Goal: Communication & Community: Answer question/provide support

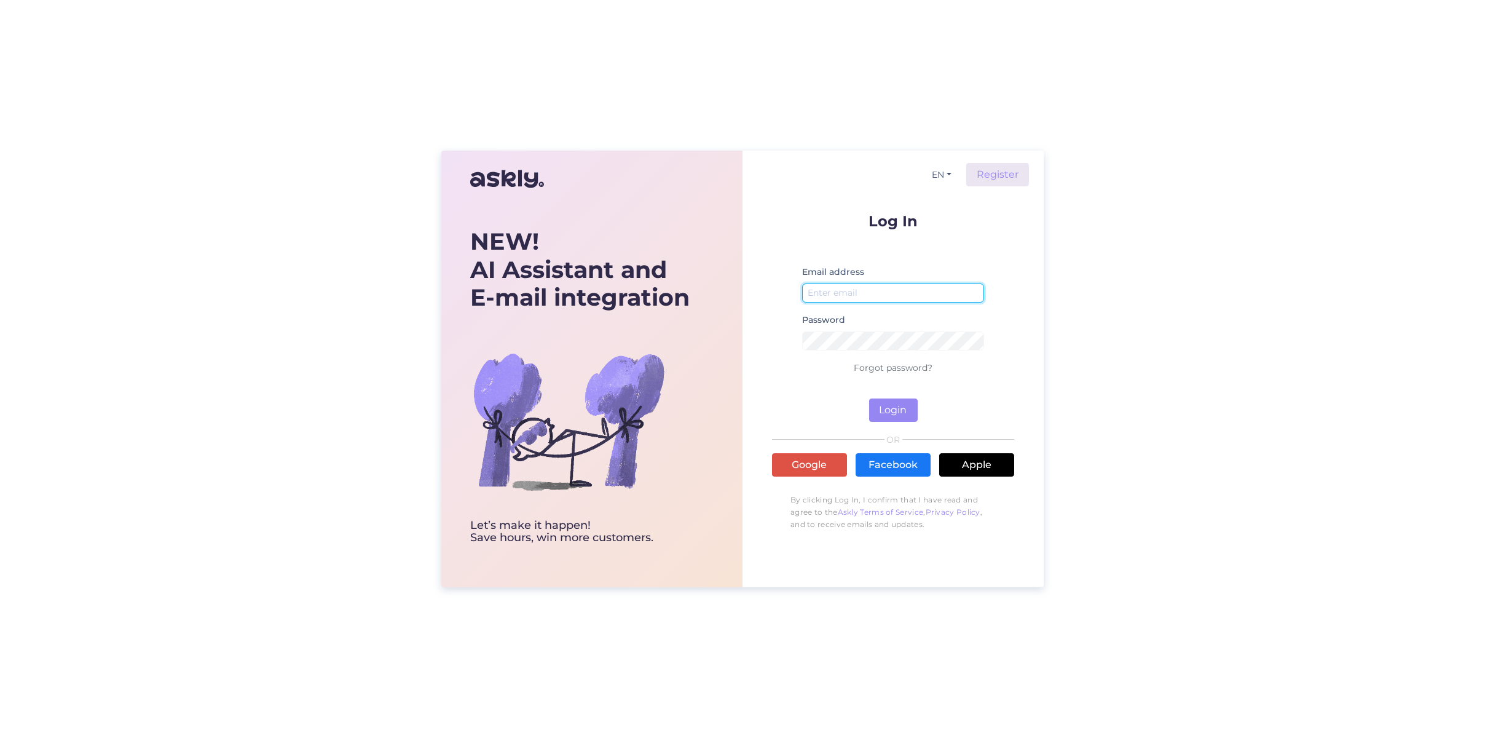
click at [841, 296] on input "email" at bounding box center [893, 292] width 182 height 19
type input "[EMAIL_ADDRESS][DOMAIN_NAME]"
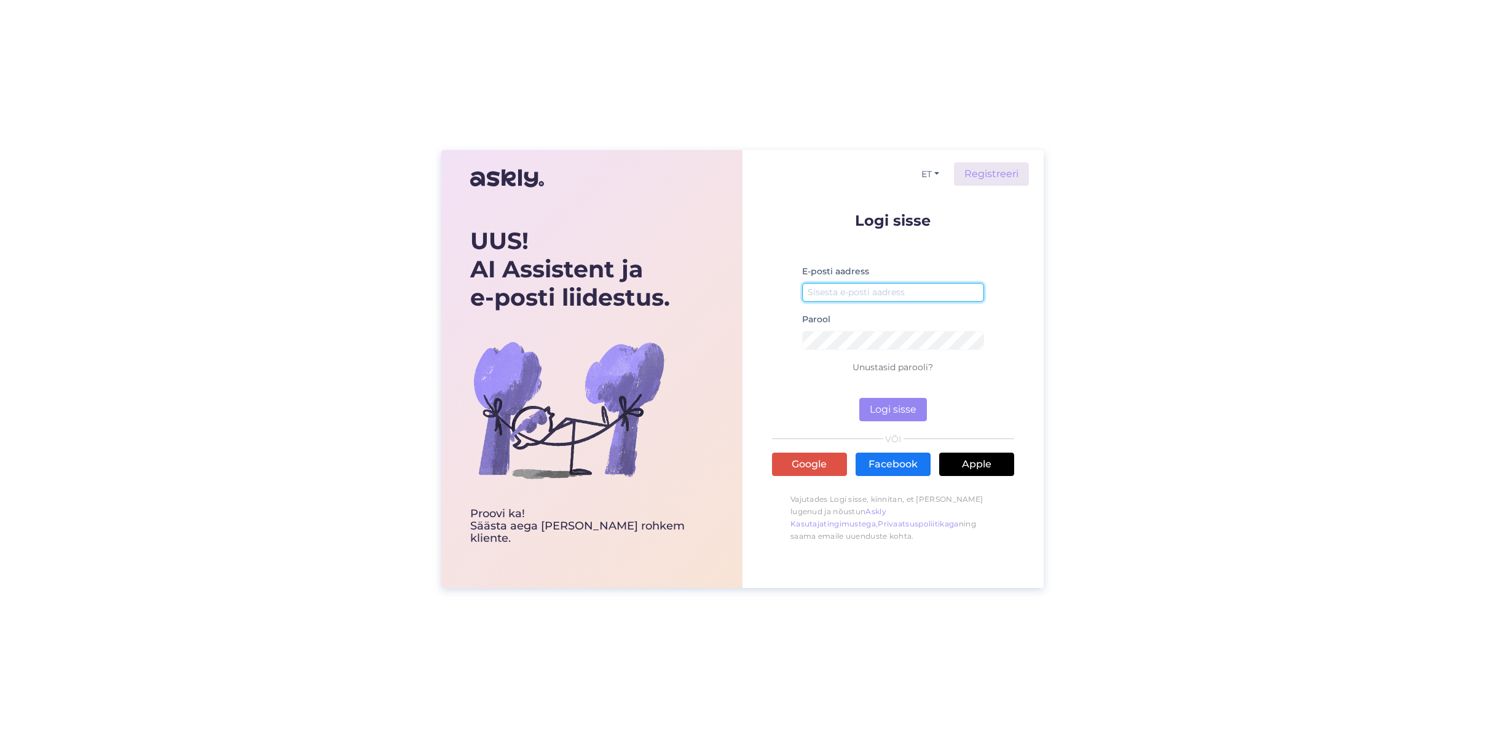
click at [839, 287] on input "email" at bounding box center [893, 292] width 182 height 19
type input "[EMAIL_ADDRESS][DOMAIN_NAME]"
click at [906, 407] on button "Logi sisse" at bounding box center [893, 409] width 68 height 23
click at [774, 338] on form "Logi sisse E-posti aadress saarekaubandus@gmail.com Parool Vale parool Unustasi…" at bounding box center [893, 317] width 242 height 208
click at [896, 410] on button "Logi sisse" at bounding box center [893, 409] width 68 height 23
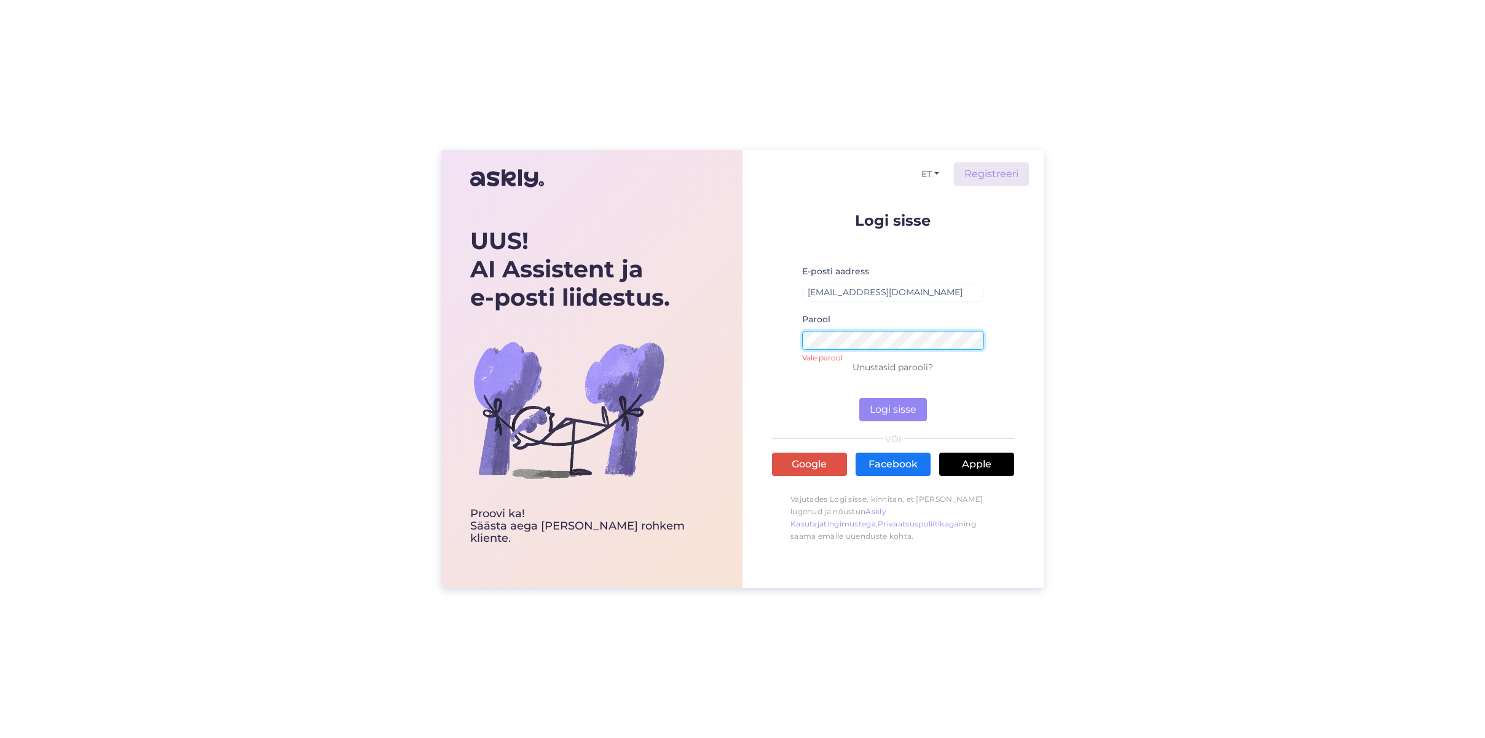
click at [745, 338] on div "ET Registreeri Logi sisse E-posti aadress saarekaubandus@gmail.com Parool Vale …" at bounding box center [893, 368] width 301 height 437
click at [887, 409] on button "Logi sisse" at bounding box center [893, 409] width 68 height 23
click at [898, 366] on link "Unustasid parooli?" at bounding box center [893, 366] width 81 height 11
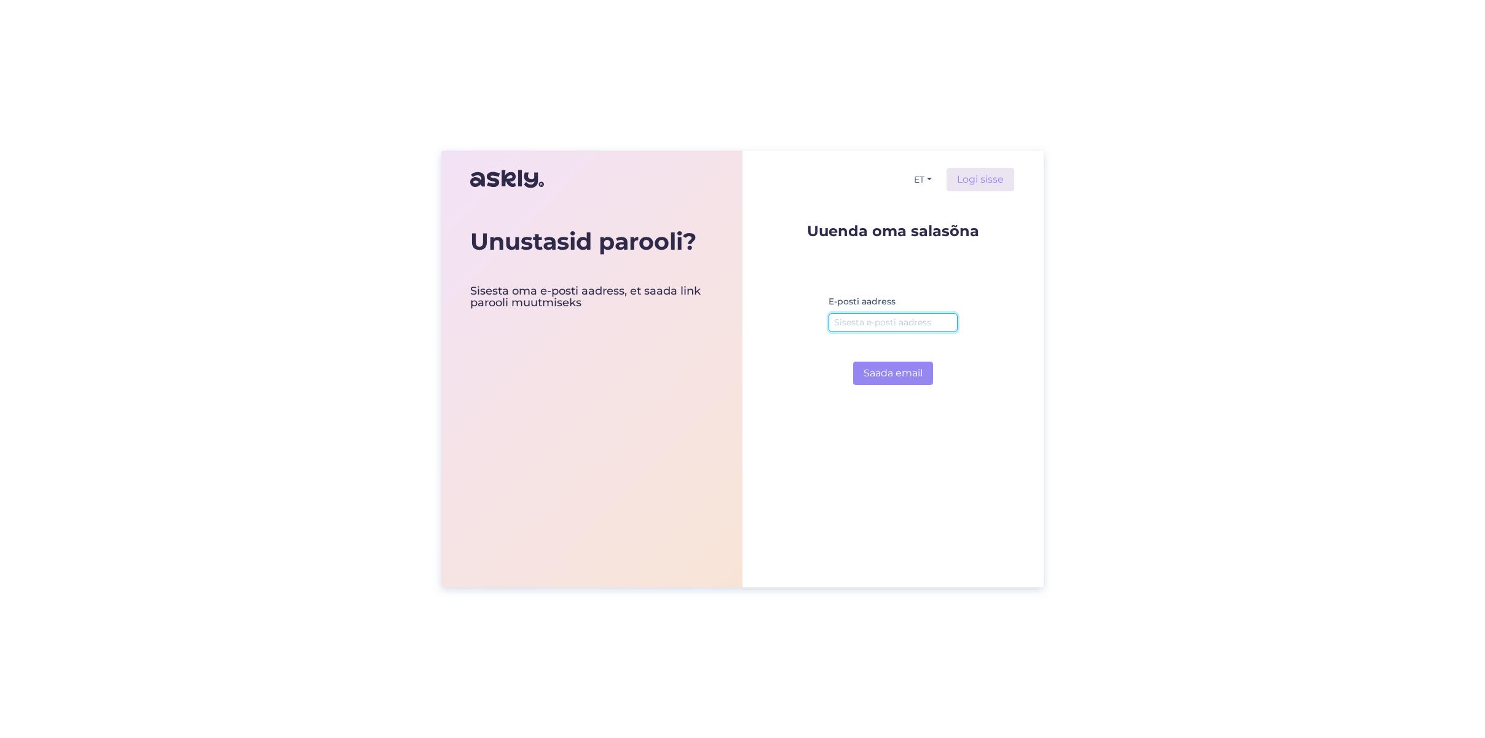
click at [842, 325] on input "email" at bounding box center [893, 322] width 129 height 19
type input "[EMAIL_ADDRESS][DOMAIN_NAME]"
click at [872, 373] on button "Saada email" at bounding box center [893, 372] width 80 height 23
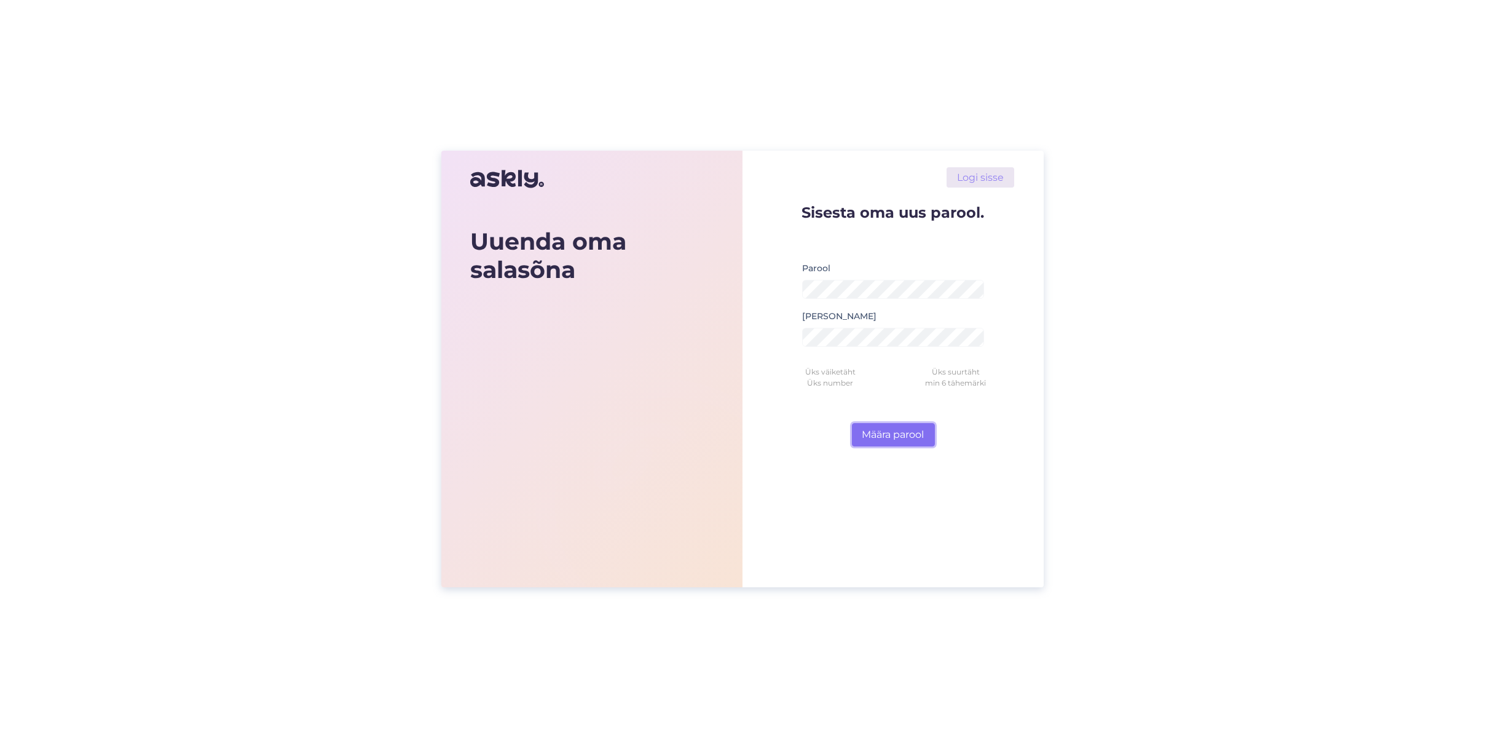
click at [900, 430] on button "Määra parool" at bounding box center [893, 434] width 83 height 23
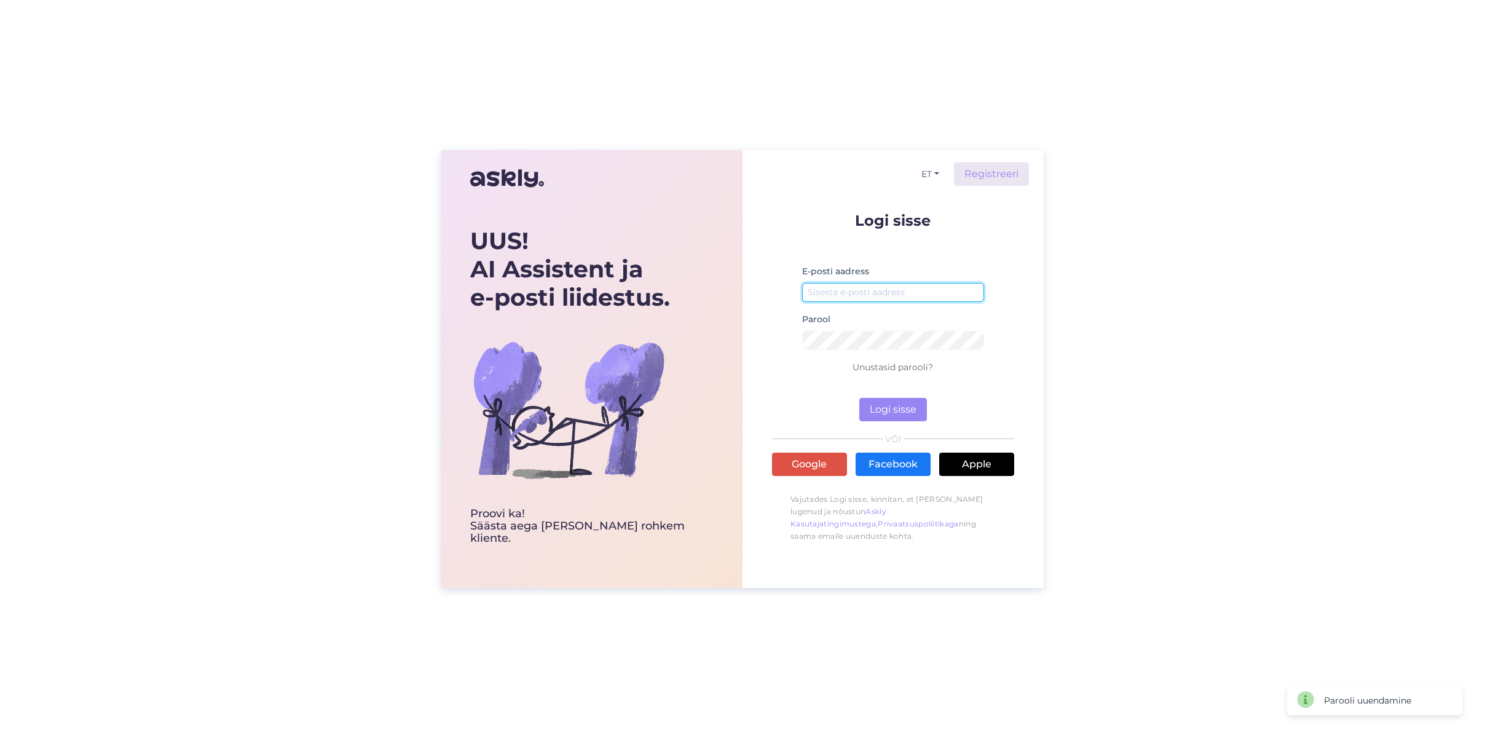
click at [826, 291] on input "email" at bounding box center [893, 292] width 182 height 19
type input "[EMAIL_ADDRESS][DOMAIN_NAME]"
click at [872, 407] on button "Logi sisse" at bounding box center [893, 409] width 68 height 23
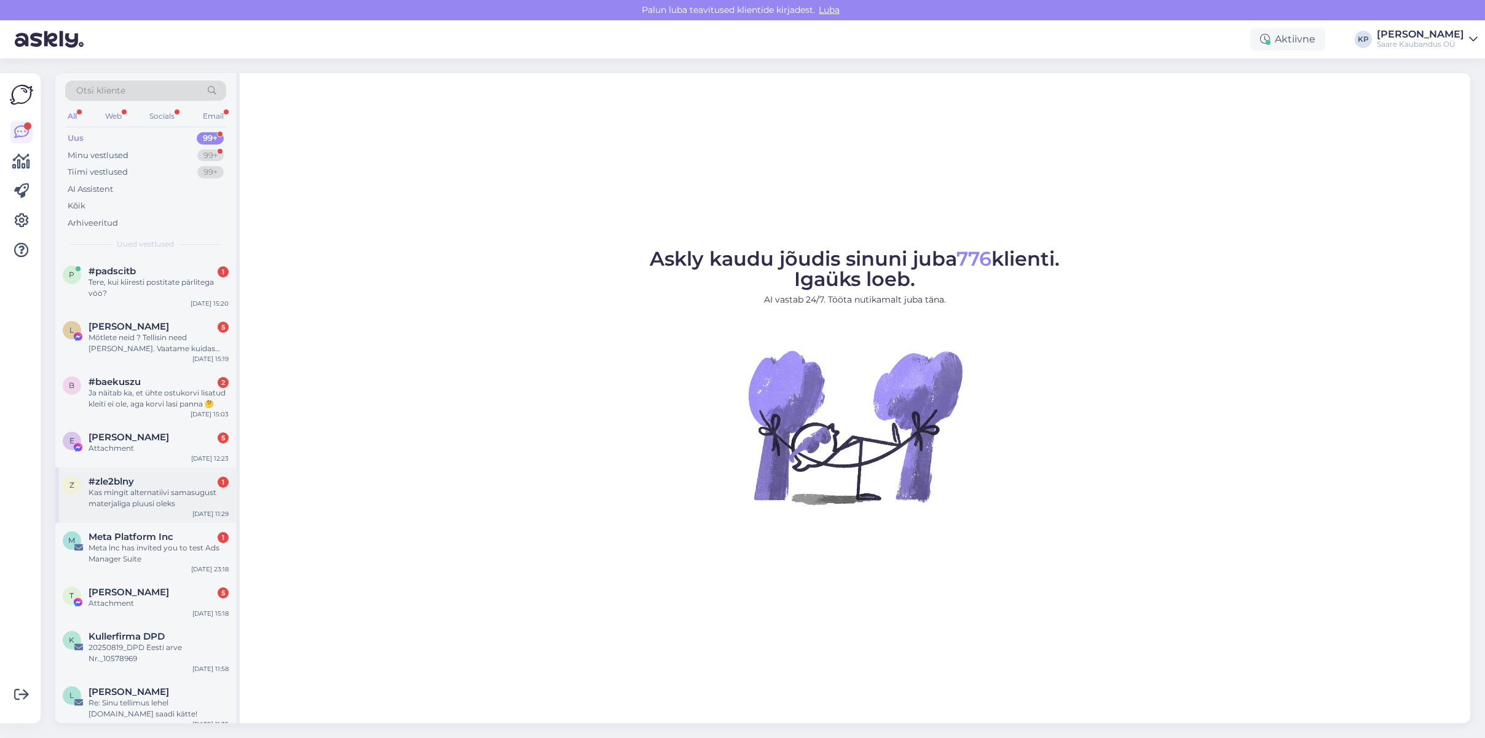
click at [123, 480] on span "#zle2blny" at bounding box center [111, 481] width 45 height 11
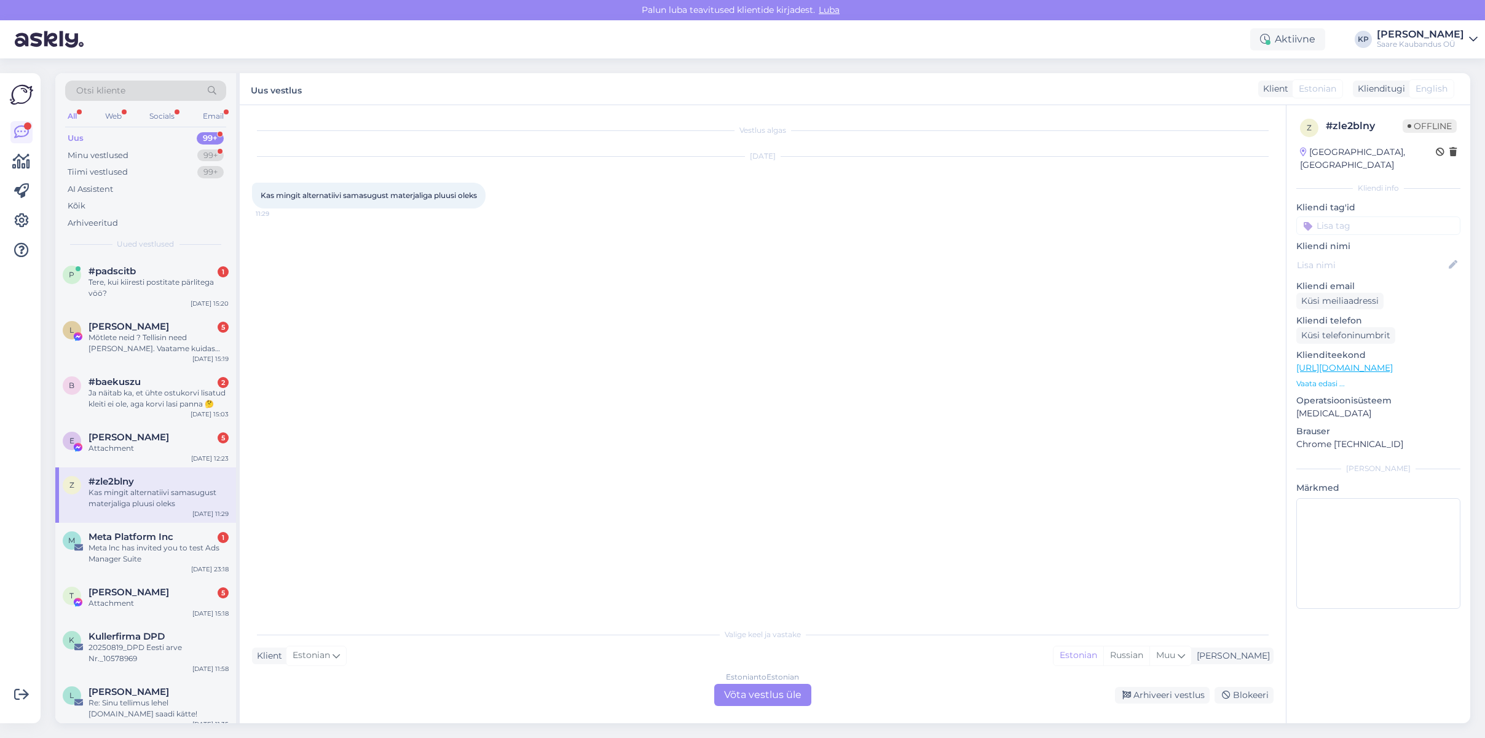
click at [797, 702] on div "Estonian to Estonian Võta vestlus üle" at bounding box center [762, 695] width 97 height 22
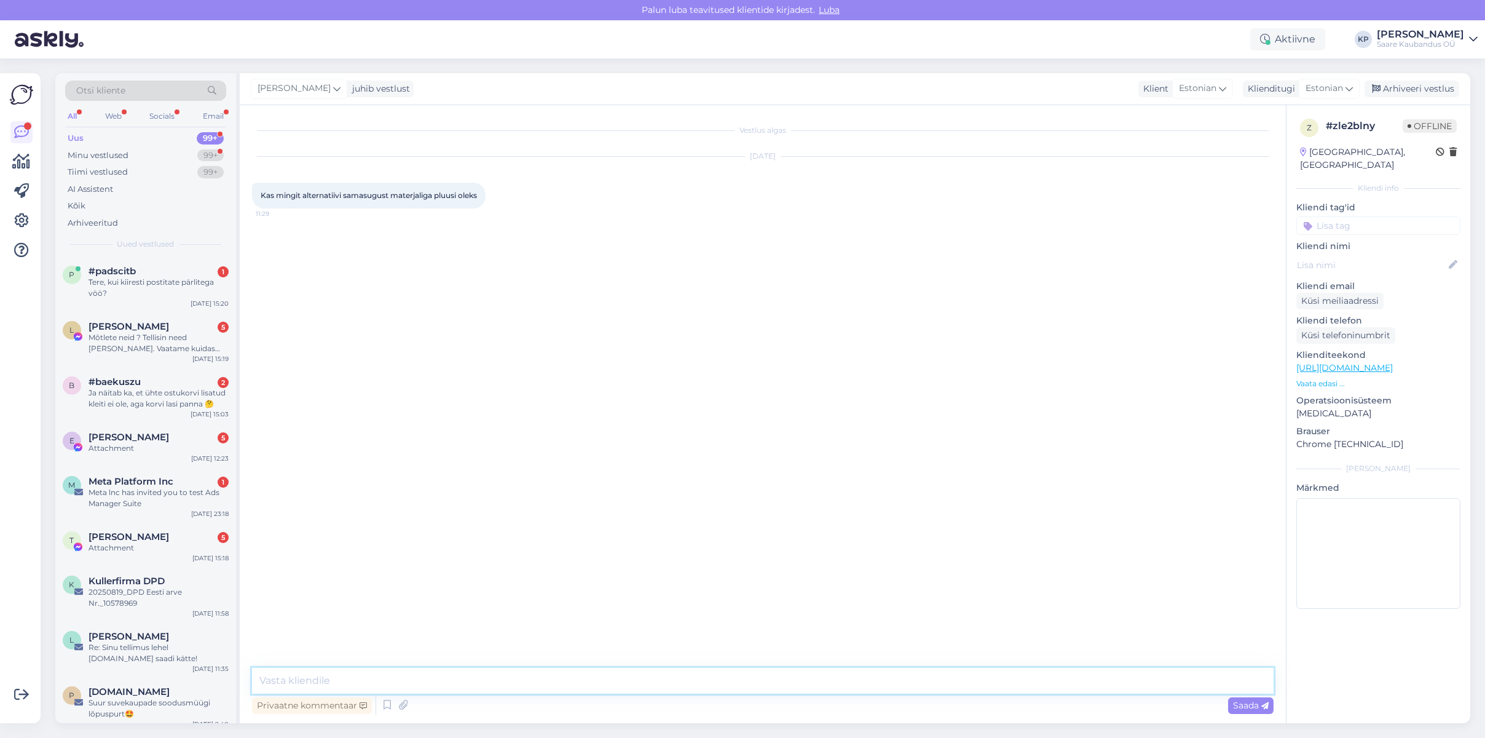
click at [366, 670] on textarea at bounding box center [763, 681] width 1022 height 26
type textarea "Ma kahjuks ei mäleta enam üldse, et mis materjalist see pluus oli, Puuvillaseid…"
click at [1248, 706] on span "Saada" at bounding box center [1251, 705] width 36 height 11
click at [117, 540] on span "[PERSON_NAME]" at bounding box center [129, 536] width 81 height 11
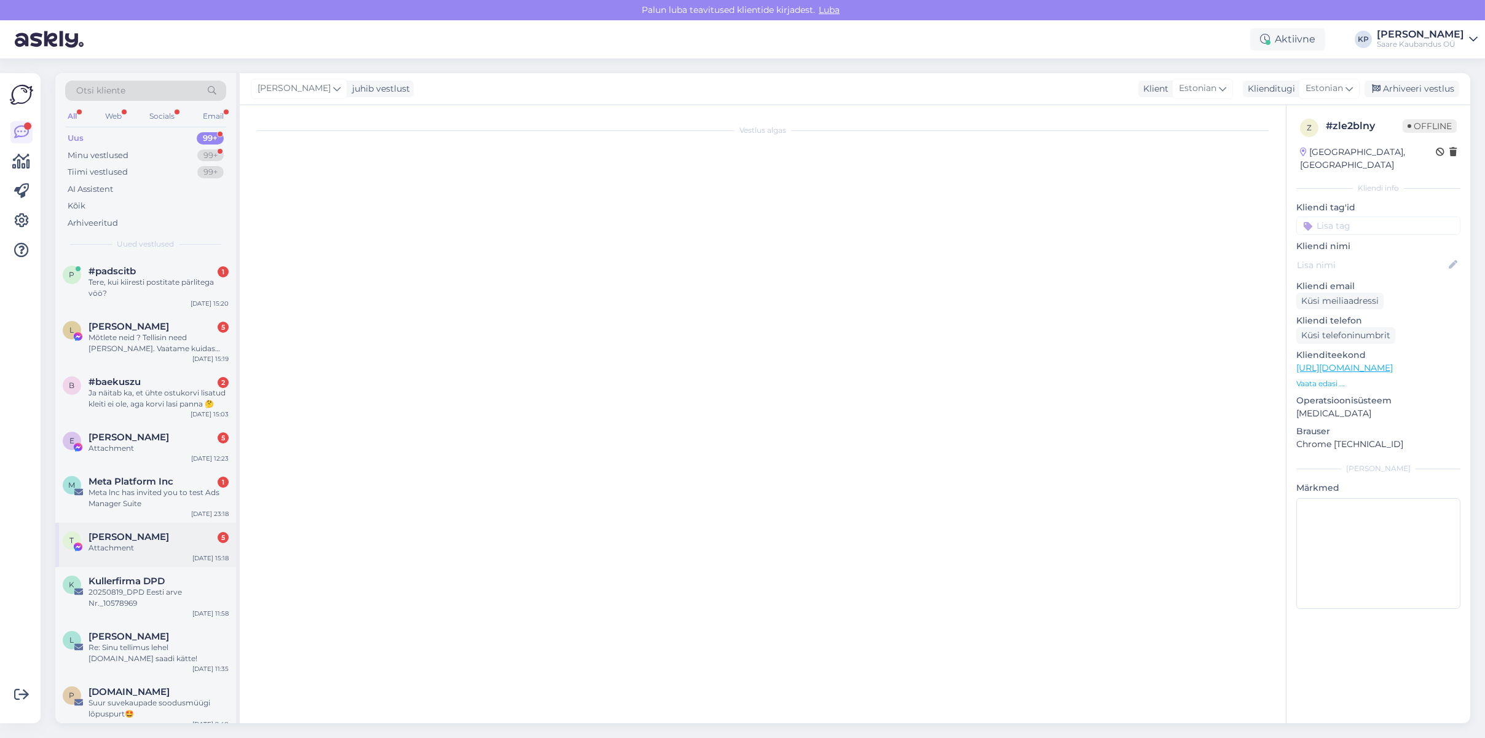
scroll to position [84, 0]
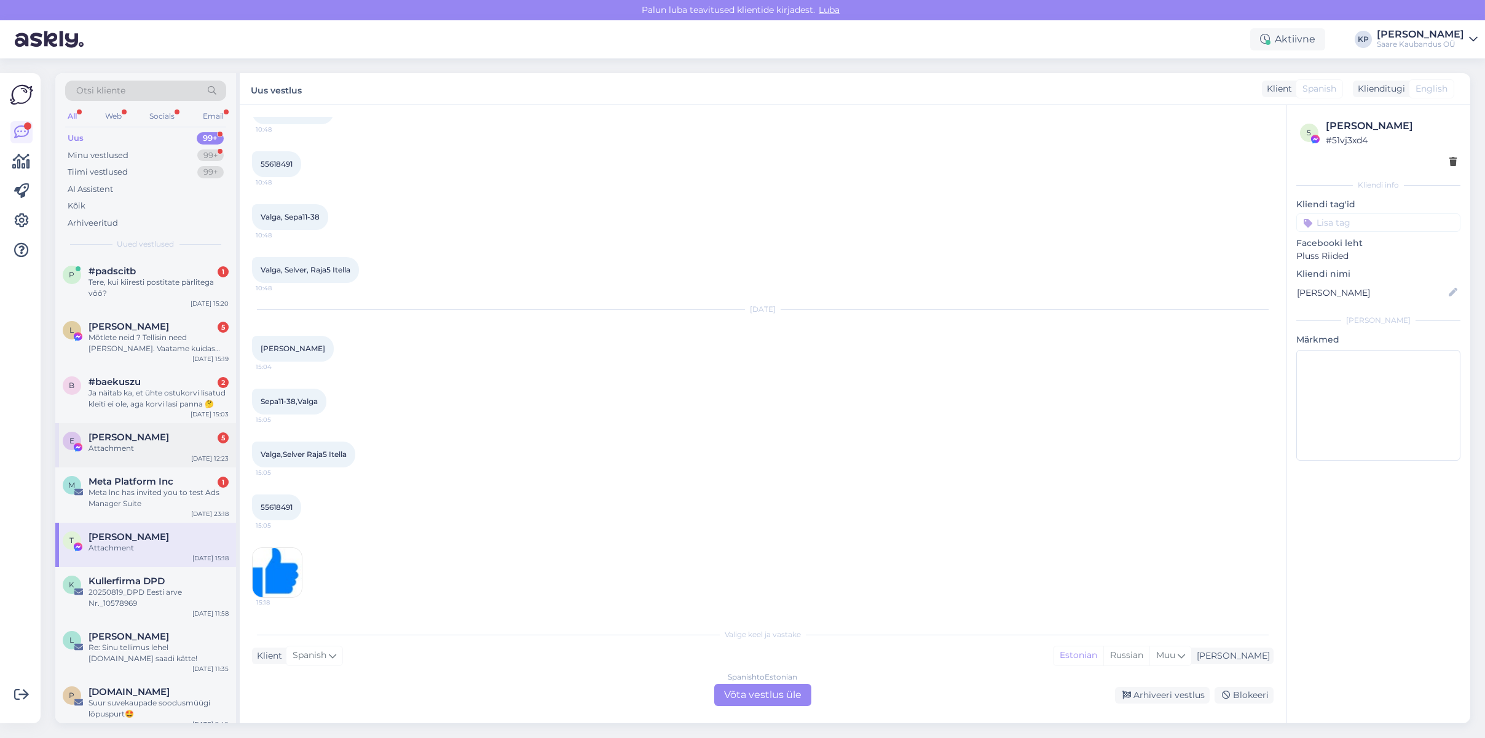
click at [122, 440] on span "[PERSON_NAME]" at bounding box center [129, 437] width 81 height 11
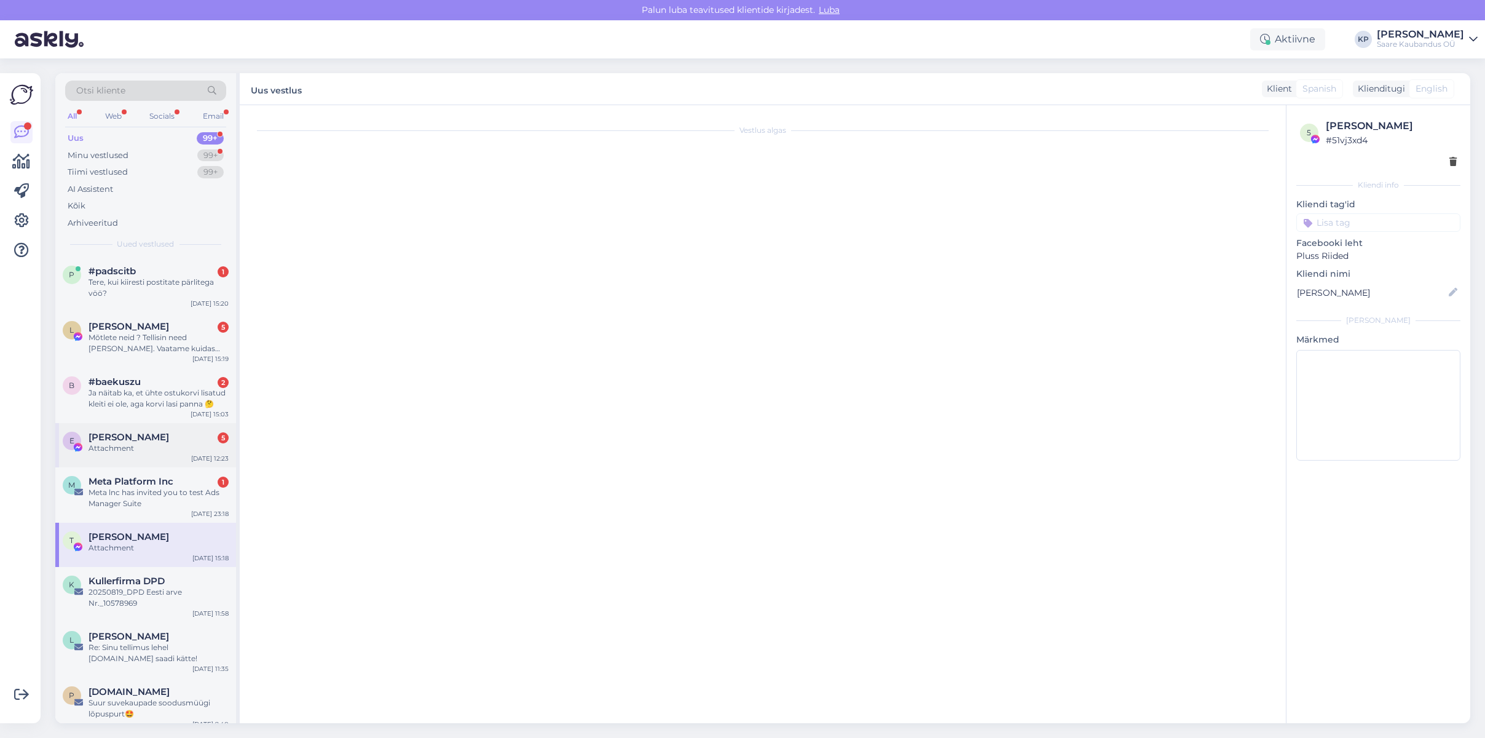
scroll to position [2947, 0]
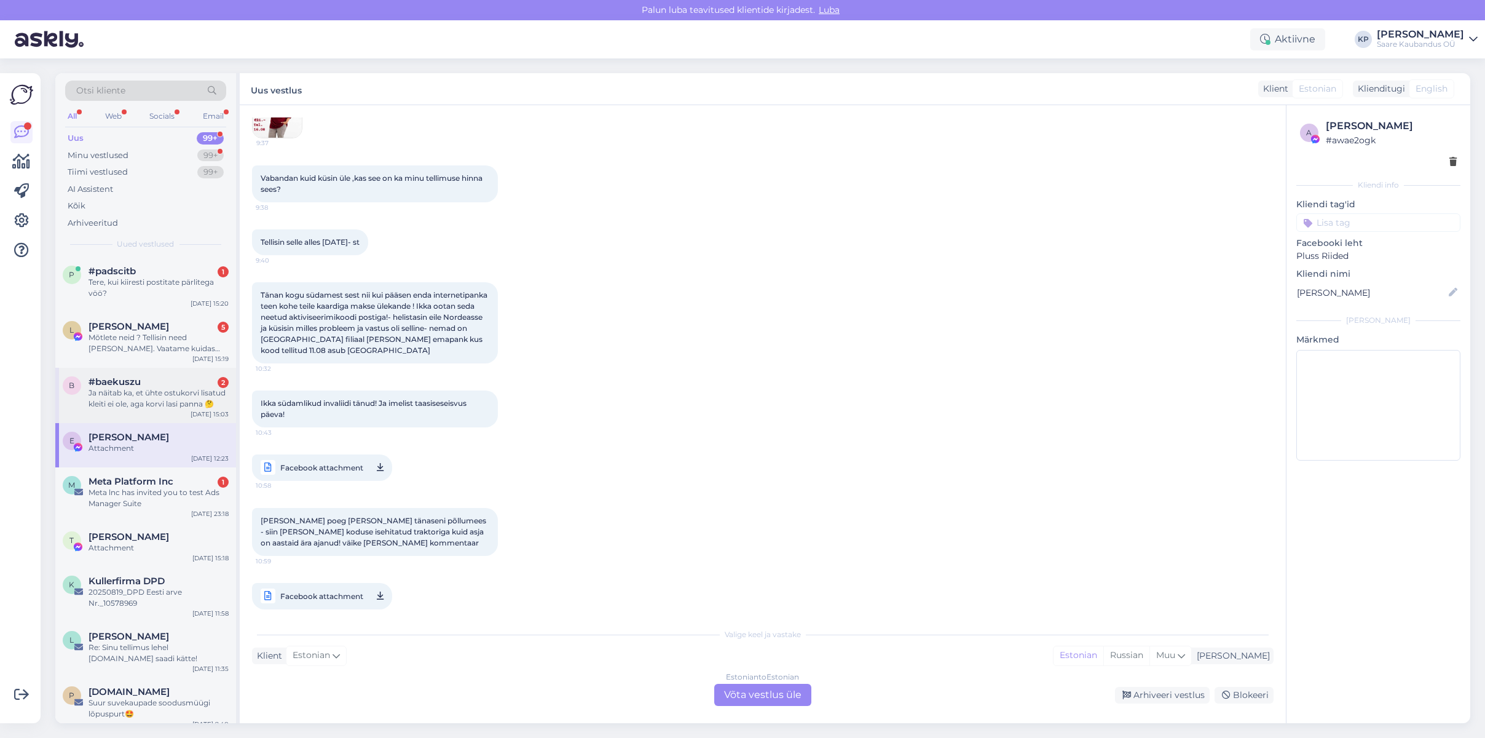
click at [117, 400] on div "Ja näitab ka, et ühte ostukorvi lisatud kleiti ei ole, aga korvi lasi panna 🤔" at bounding box center [159, 398] width 140 height 22
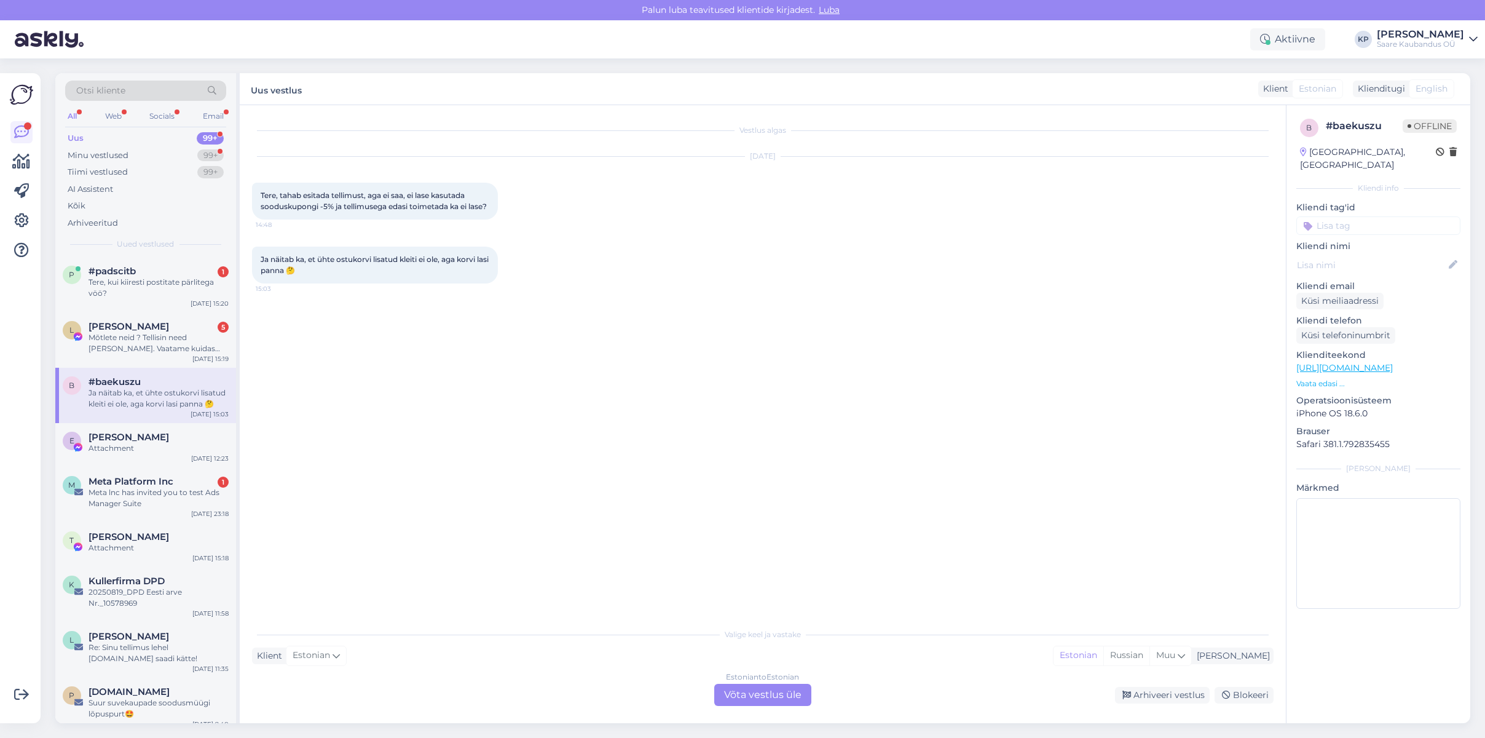
click at [728, 697] on div "Estonian to Estonian Võta vestlus üle" at bounding box center [762, 695] width 97 height 22
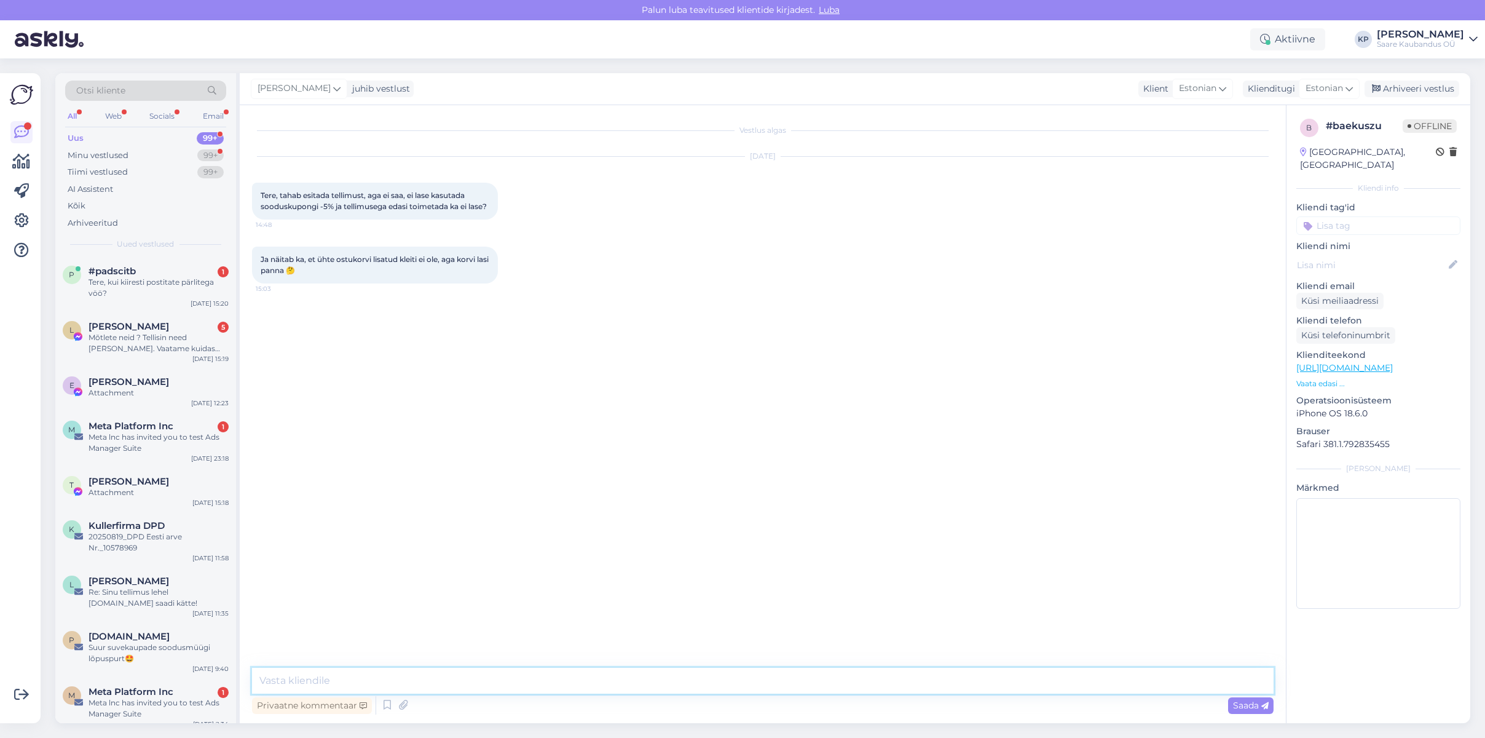
click at [322, 681] on textarea at bounding box center [763, 681] width 1022 height 26
type textarea "Tere! Kohe saadan arve Teile mailile :)"
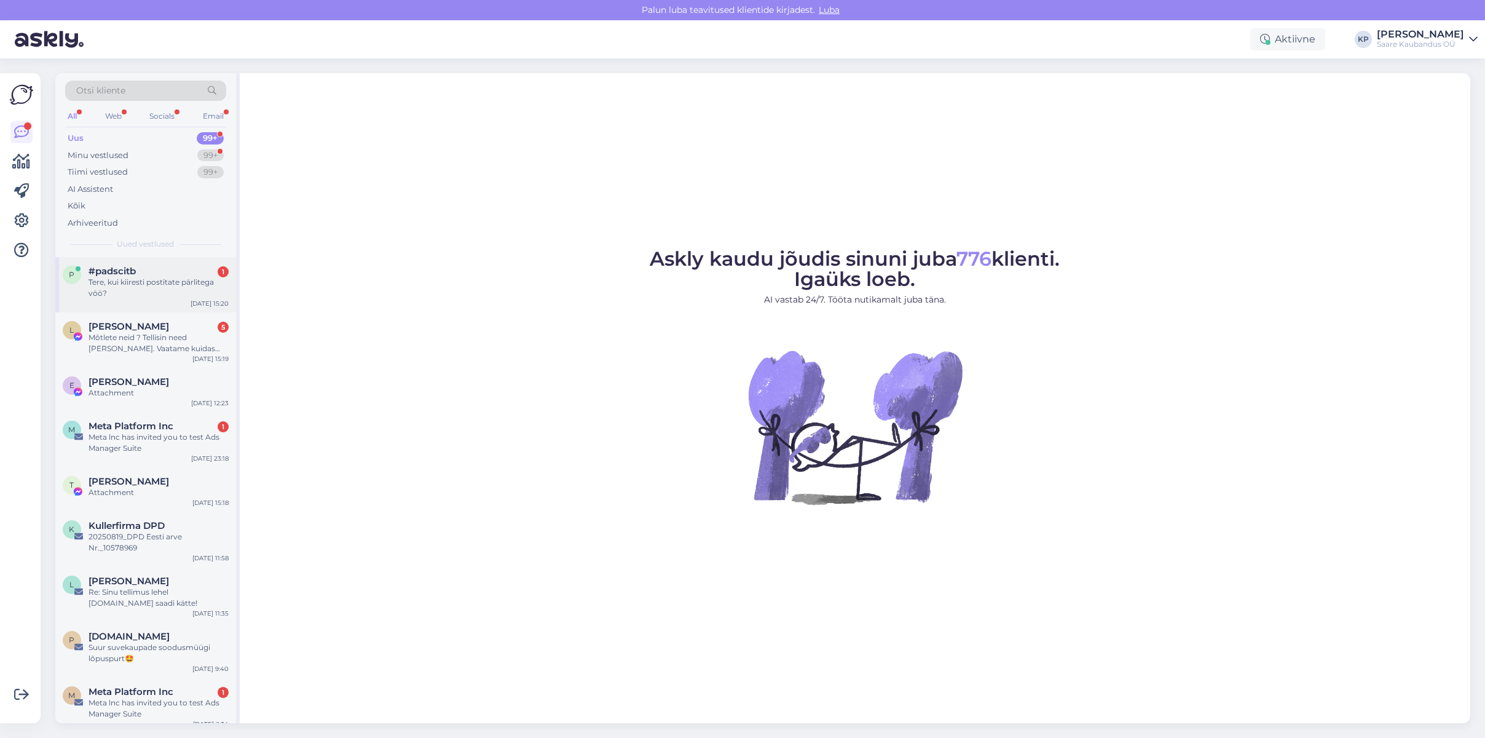
click at [117, 286] on div "Tere, kui kiiresti postitate pärlitega vöö?" at bounding box center [159, 288] width 140 height 22
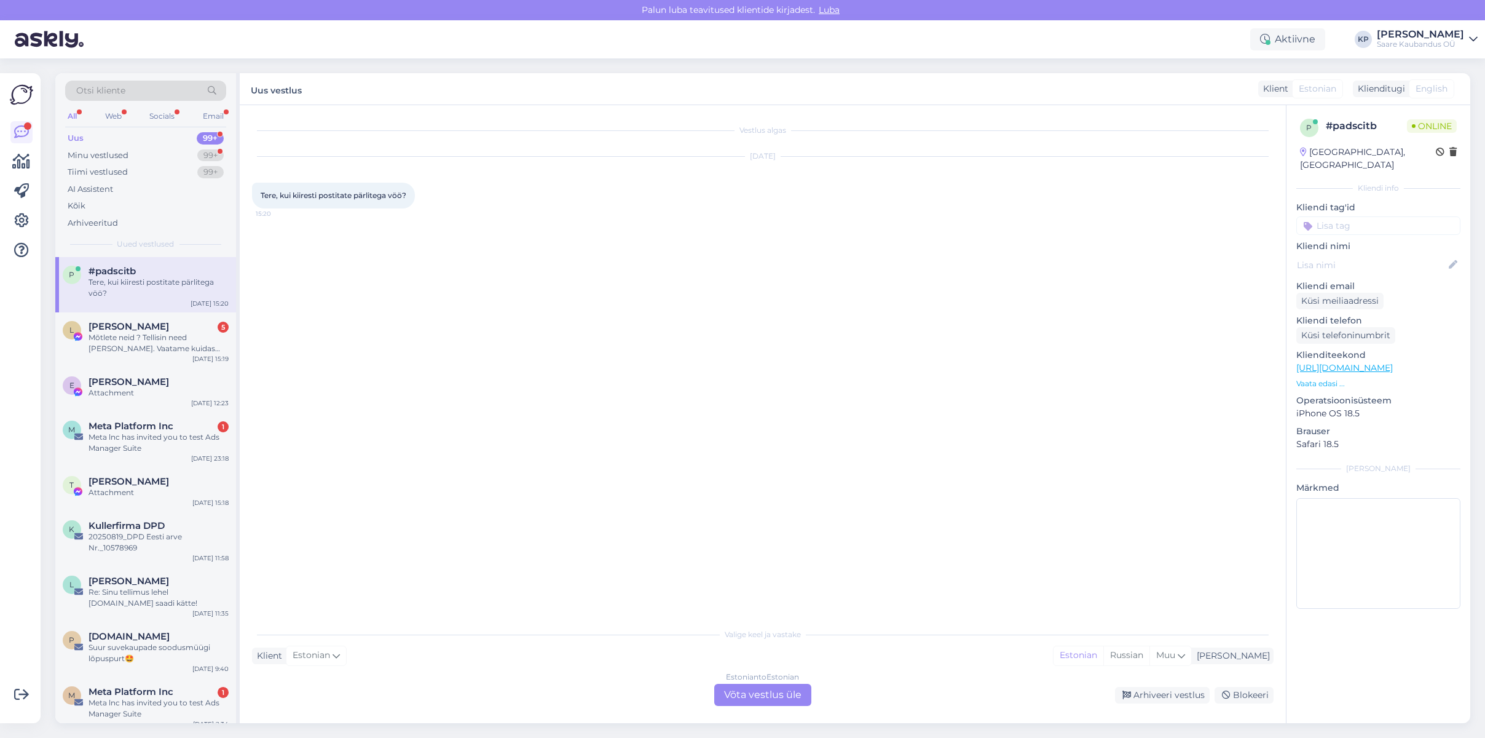
click at [771, 689] on div "Estonian to Estonian Võta vestlus üle" at bounding box center [762, 695] width 97 height 22
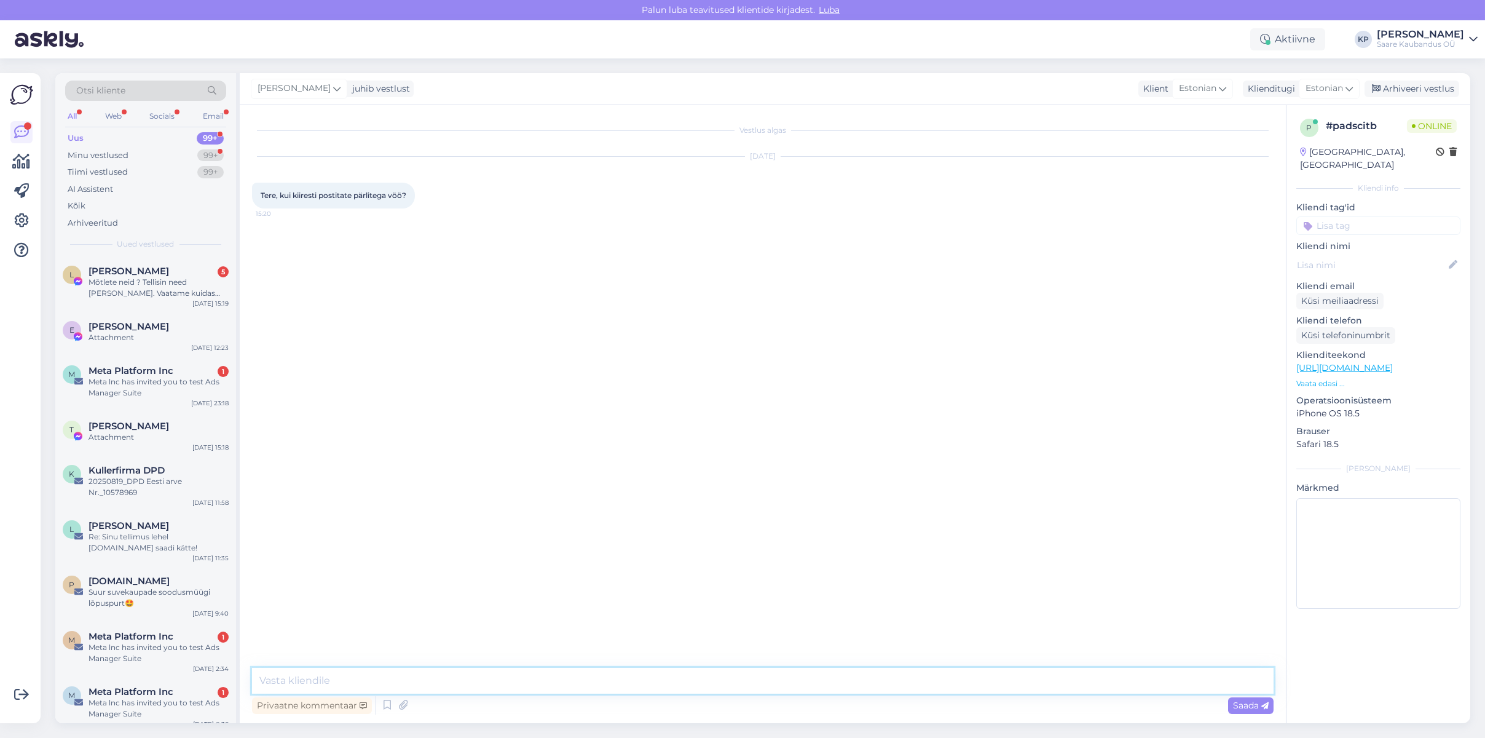
click at [330, 678] on textarea at bounding box center [763, 681] width 1022 height 26
type textarea "Tere! [PERSON_NAME] tellite, siis hiljemalt ülehomme, praegu on väga palju tell…"
click at [1245, 705] on span "Saada" at bounding box center [1251, 705] width 36 height 11
click at [119, 269] on span "[PERSON_NAME]" at bounding box center [129, 271] width 81 height 11
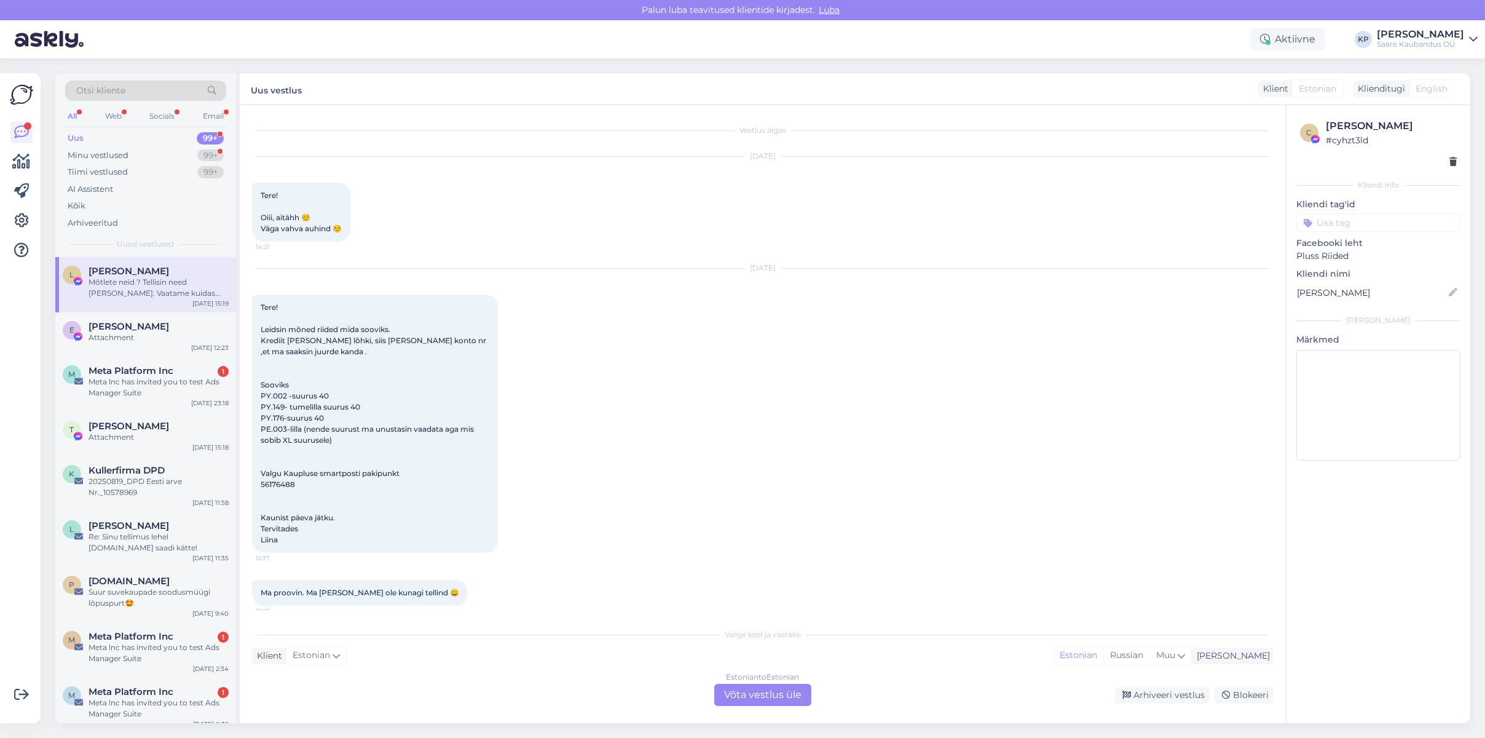
click at [102, 283] on div "Mõtlete neid ? Tellisin need [PERSON_NAME]. Vaatame kuidas suurused klapivad [P…" at bounding box center [159, 288] width 140 height 22
